Goal: Check status: Check status

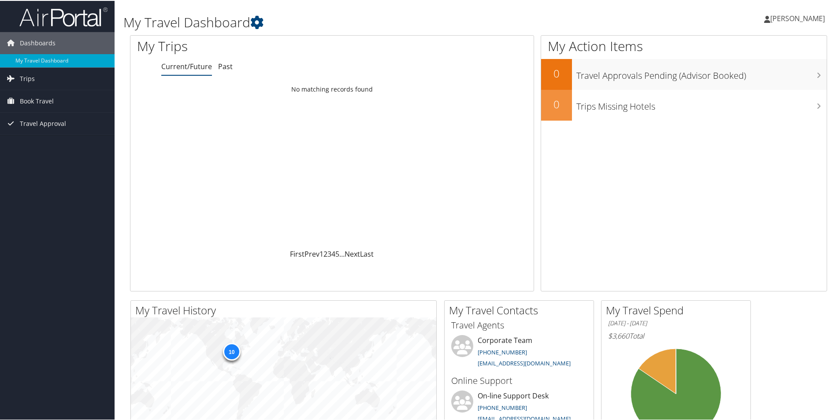
click at [806, 21] on span "[PERSON_NAME]" at bounding box center [797, 18] width 55 height 10
click at [759, 50] on link "My Settings" at bounding box center [774, 48] width 98 height 15
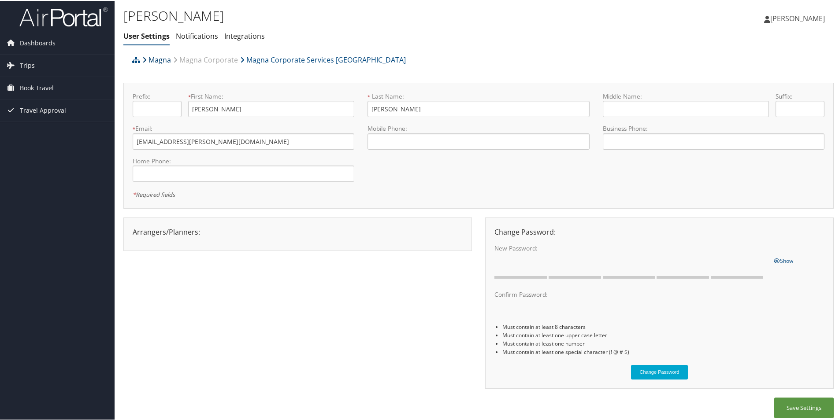
click at [163, 59] on link "Magna" at bounding box center [156, 59] width 29 height 18
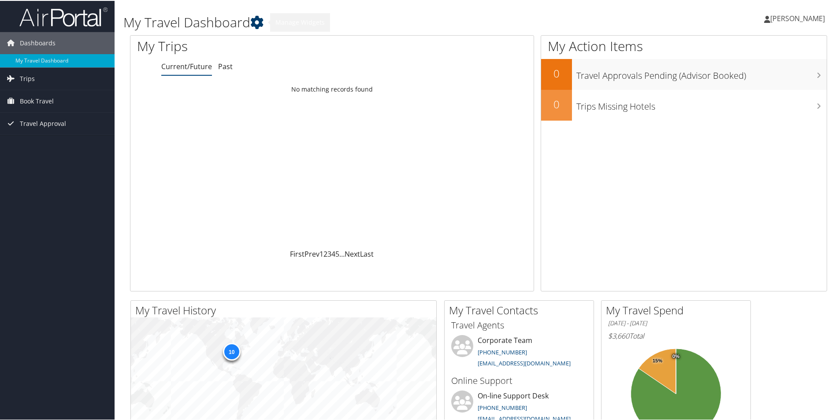
click at [261, 17] on icon at bounding box center [256, 21] width 13 height 13
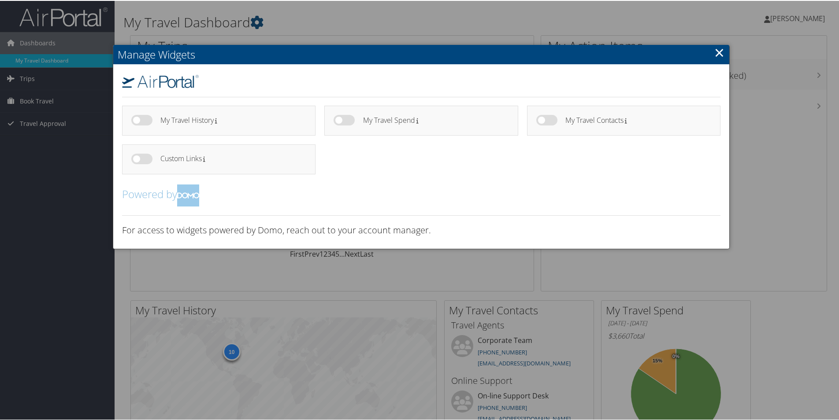
click at [18, 103] on div at bounding box center [421, 210] width 842 height 420
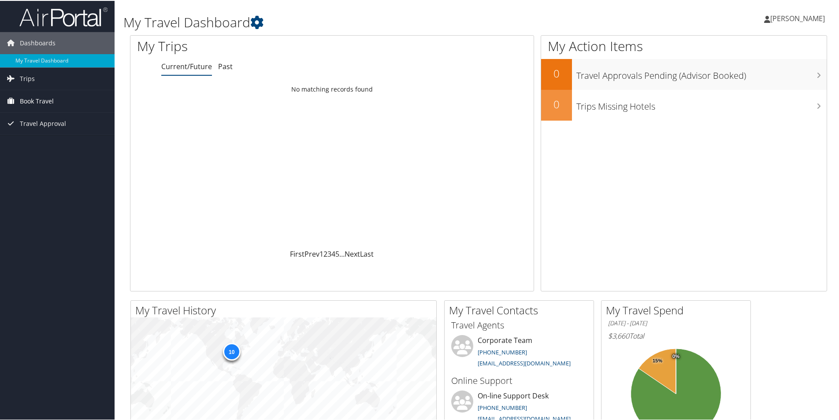
click at [42, 99] on span "Book Travel" at bounding box center [37, 100] width 34 height 22
click at [61, 157] on span "Travel Approval" at bounding box center [43, 163] width 46 height 22
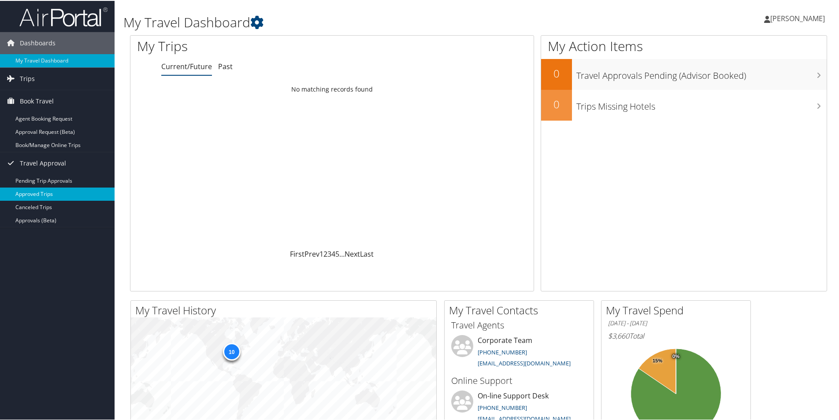
click at [69, 195] on link "Approved Trips" at bounding box center [57, 193] width 115 height 13
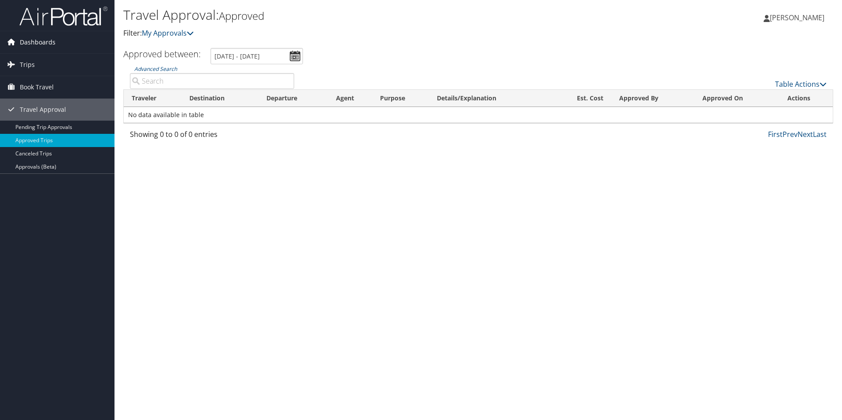
click at [54, 41] on span "Dashboards" at bounding box center [38, 42] width 36 height 22
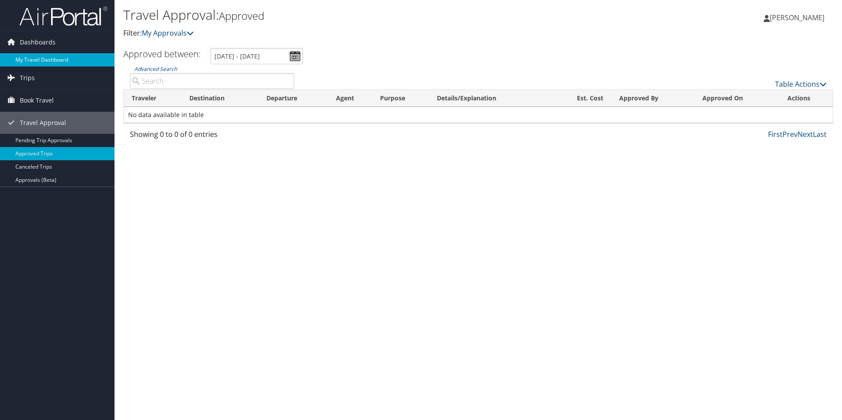
click at [55, 61] on link "My Travel Dashboard" at bounding box center [57, 59] width 115 height 13
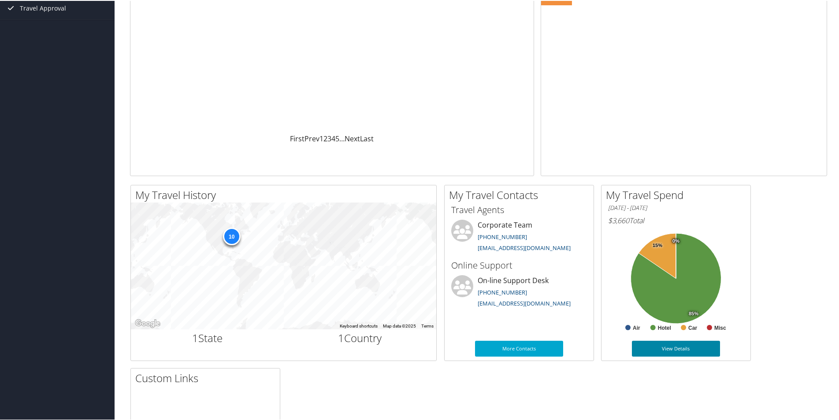
scroll to position [132, 0]
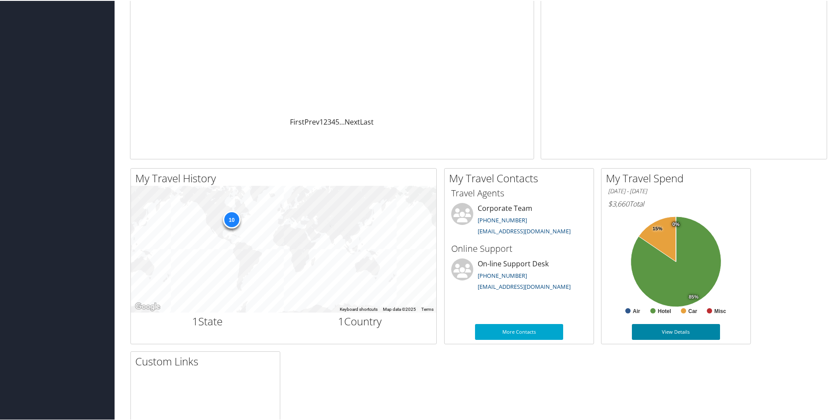
click at [670, 333] on link "View Details" at bounding box center [676, 331] width 88 height 16
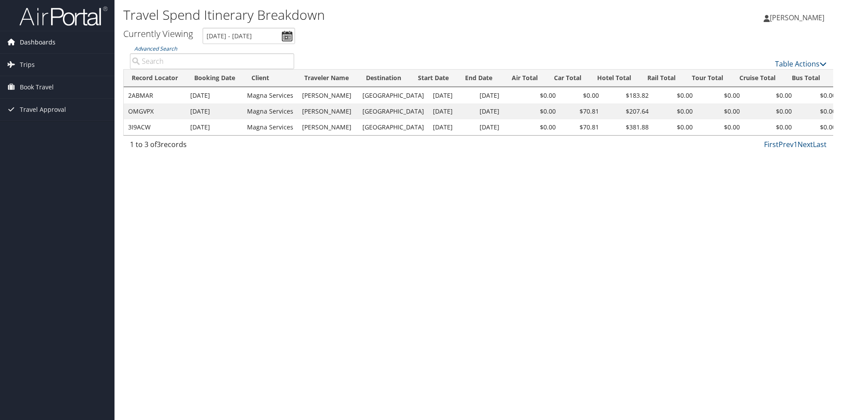
click at [47, 34] on span "Dashboards" at bounding box center [38, 42] width 36 height 22
click at [46, 39] on span "Dashboards" at bounding box center [38, 42] width 36 height 22
click at [45, 45] on span "Dashboards" at bounding box center [38, 42] width 36 height 22
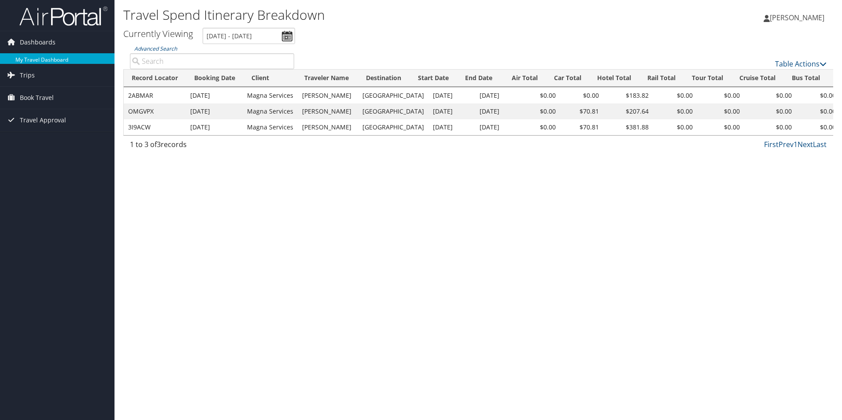
click at [41, 54] on link "My Travel Dashboard" at bounding box center [57, 59] width 115 height 13
